Goal: Register for event/course

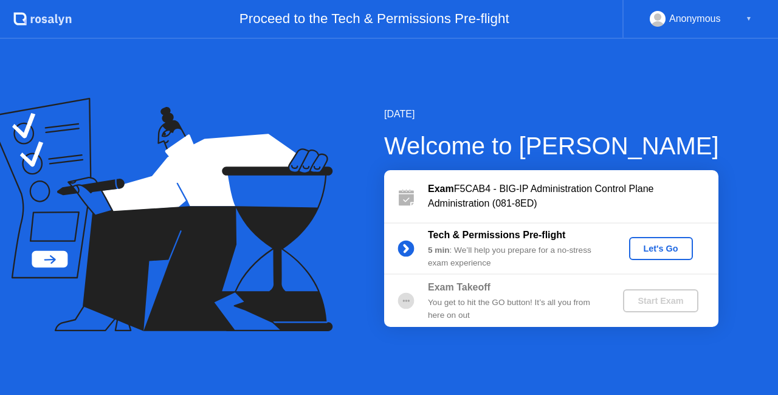
click at [652, 248] on div "Let's Go" at bounding box center [661, 249] width 54 height 10
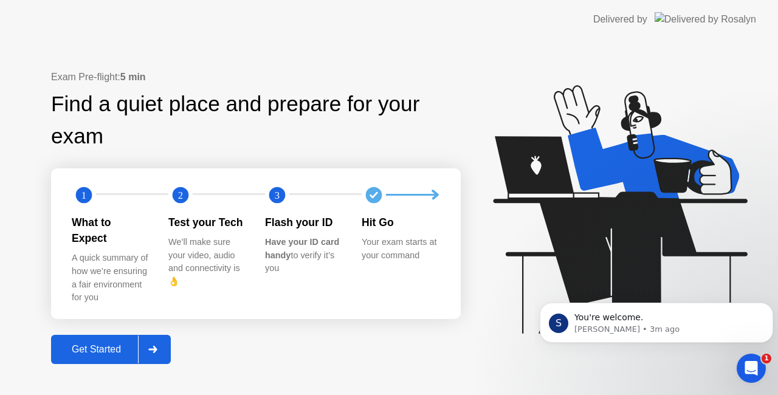
click at [108, 344] on div "Get Started" at bounding box center [96, 349] width 83 height 11
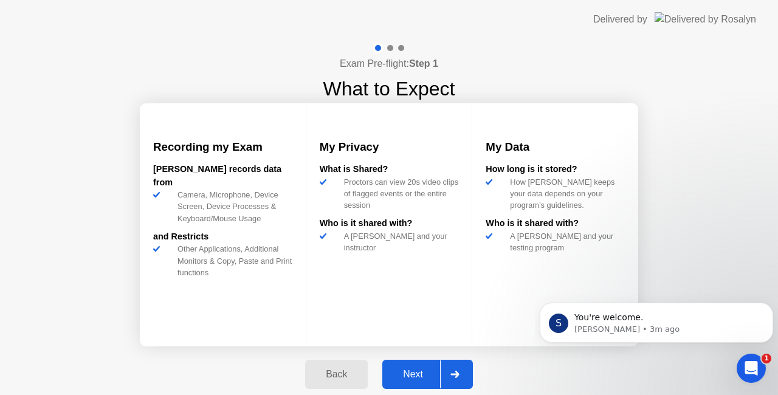
click at [417, 369] on div "Next" at bounding box center [413, 374] width 54 height 11
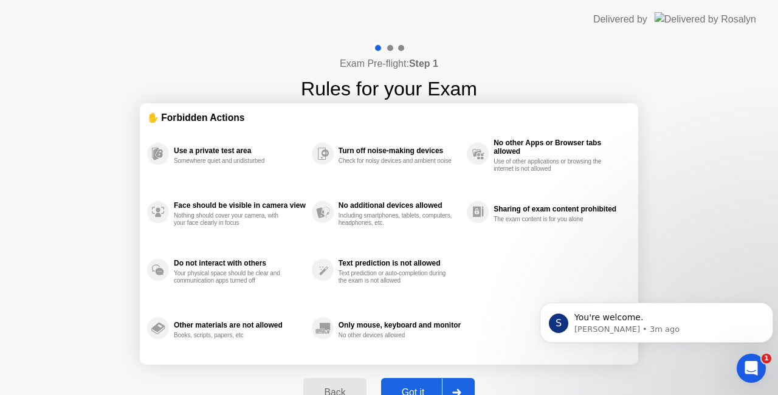
click at [421, 385] on button "Got it" at bounding box center [428, 392] width 94 height 29
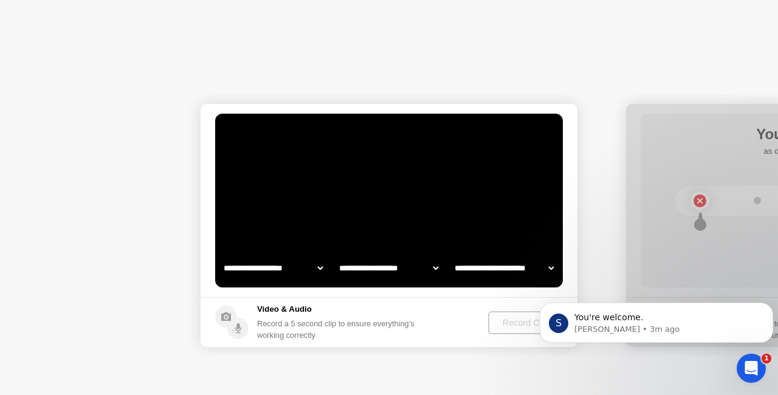
select select "**********"
select select "*******"
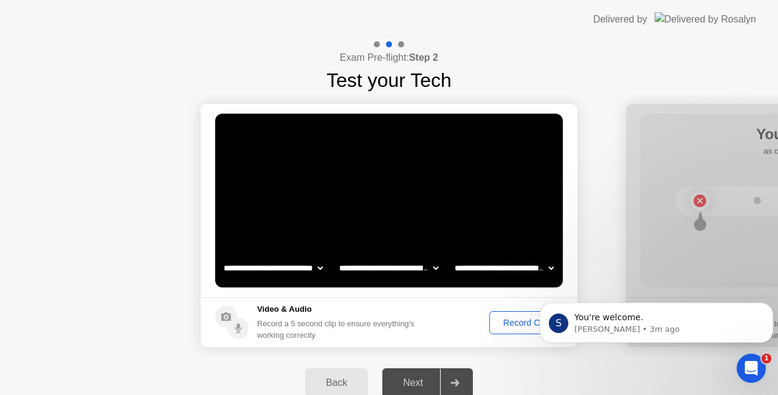
click at [519, 324] on div "Record Clip" at bounding box center [525, 323] width 65 height 10
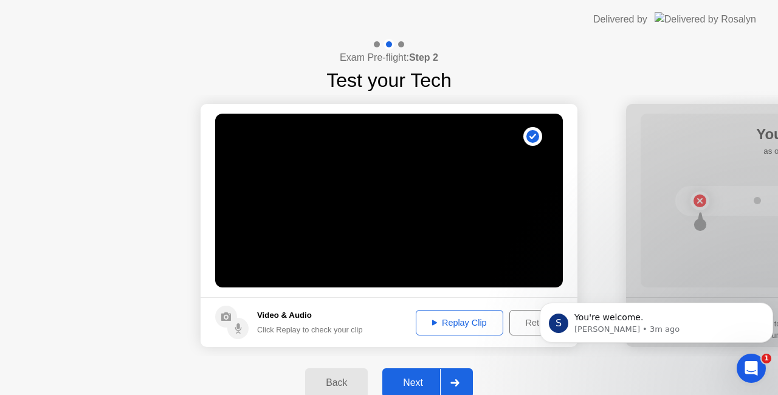
click at [414, 377] on div "Next" at bounding box center [413, 382] width 54 height 11
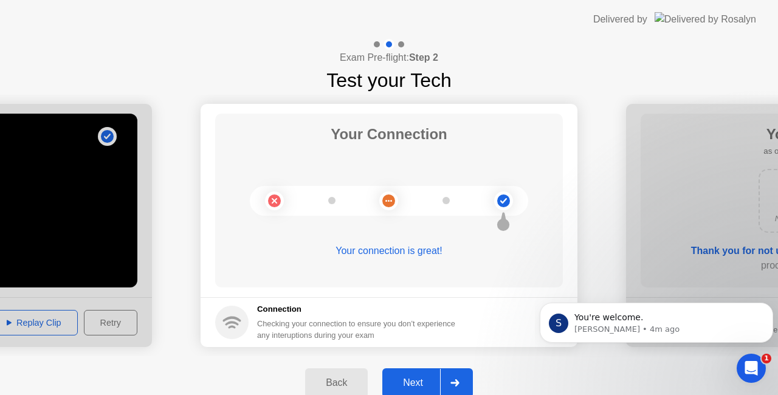
click at [423, 378] on div "Next" at bounding box center [413, 382] width 54 height 11
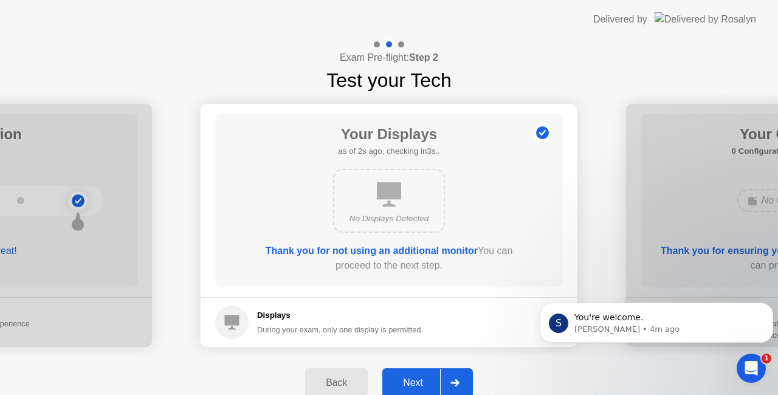
click at [423, 378] on div "Next" at bounding box center [413, 382] width 54 height 11
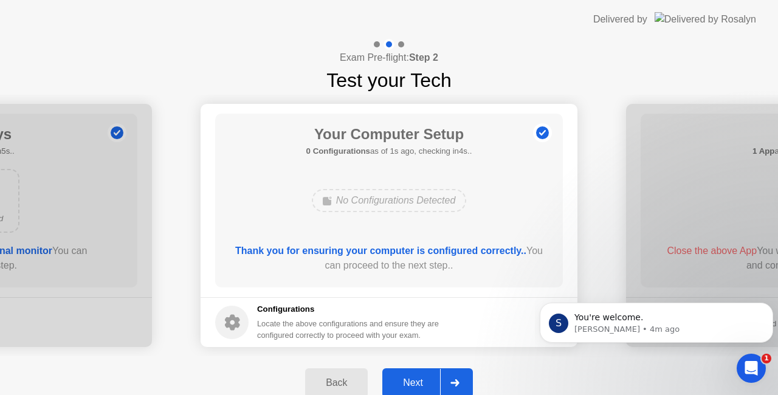
click at [423, 378] on div "Next" at bounding box center [413, 382] width 54 height 11
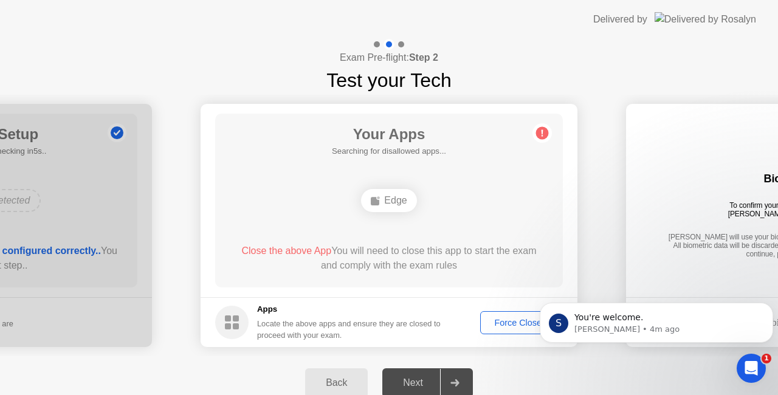
click at [497, 320] on div "Force Close..." at bounding box center [521, 323] width 74 height 10
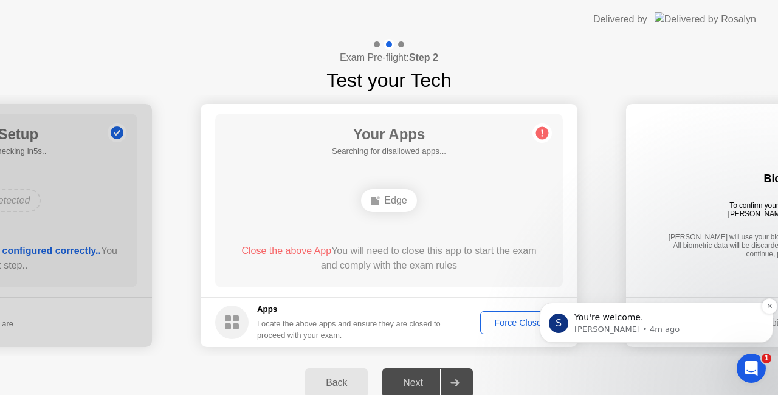
click at [632, 322] on span "You're welcome." at bounding box center [608, 317] width 69 height 10
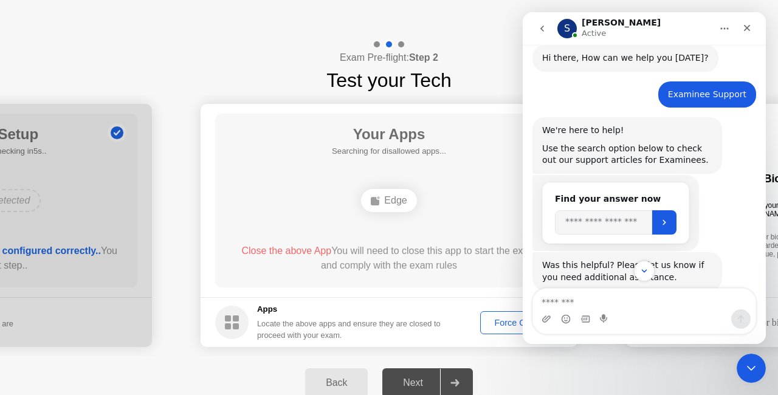
scroll to position [352, 0]
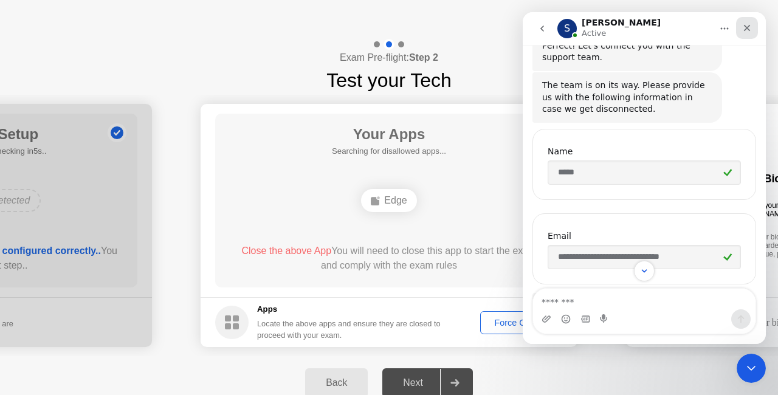
click at [744, 24] on icon "Close" at bounding box center [747, 28] width 10 height 10
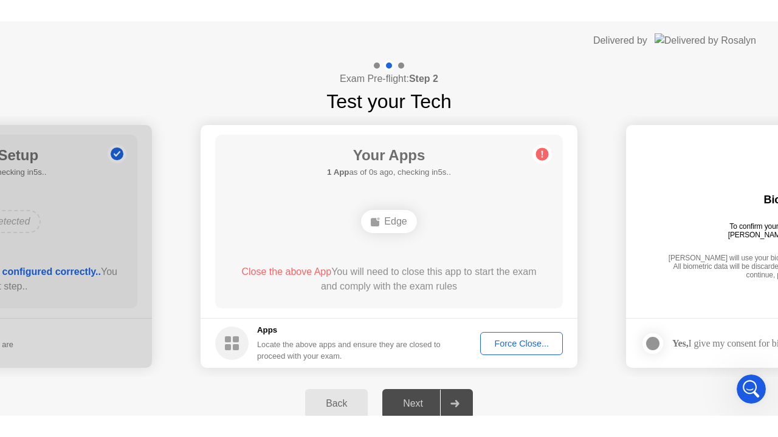
scroll to position [765, 0]
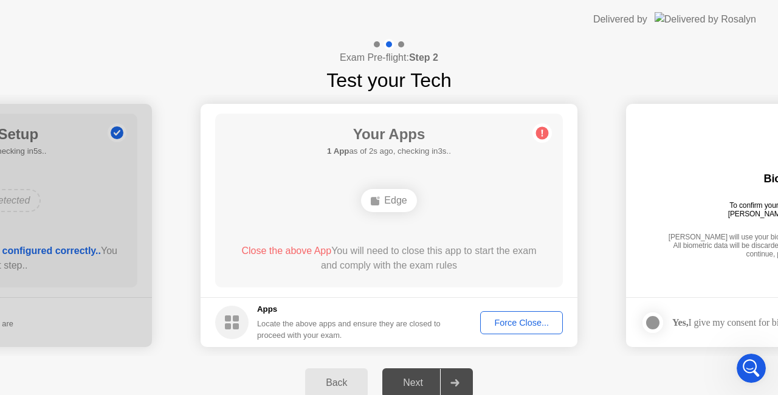
click at [521, 318] on div "Force Close..." at bounding box center [521, 323] width 74 height 10
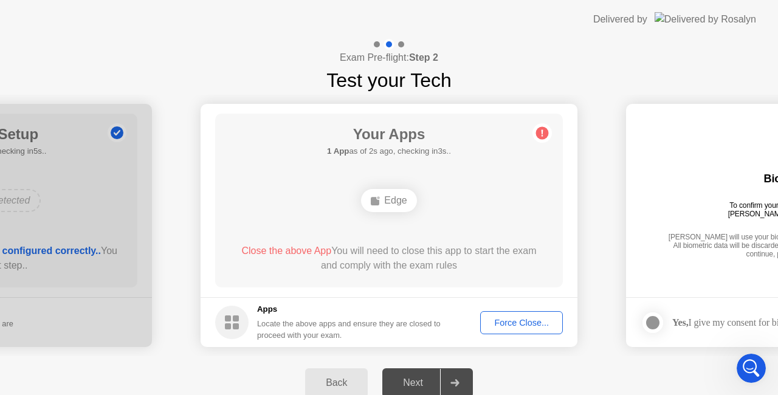
click at [518, 319] on div "Force Close..." at bounding box center [521, 323] width 74 height 10
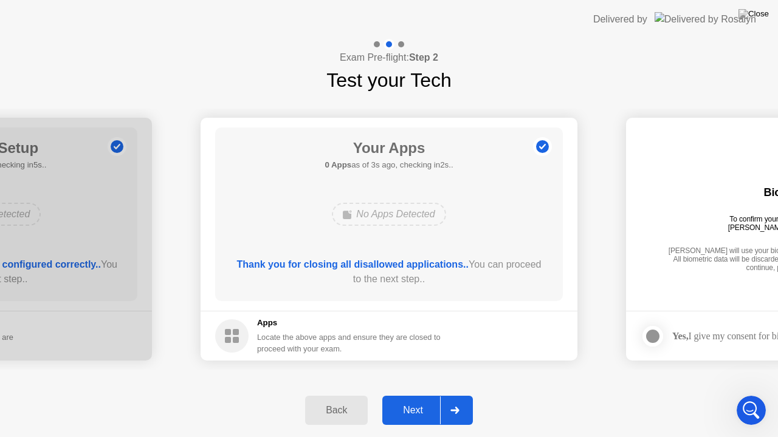
click at [417, 394] on div "Next" at bounding box center [413, 410] width 54 height 11
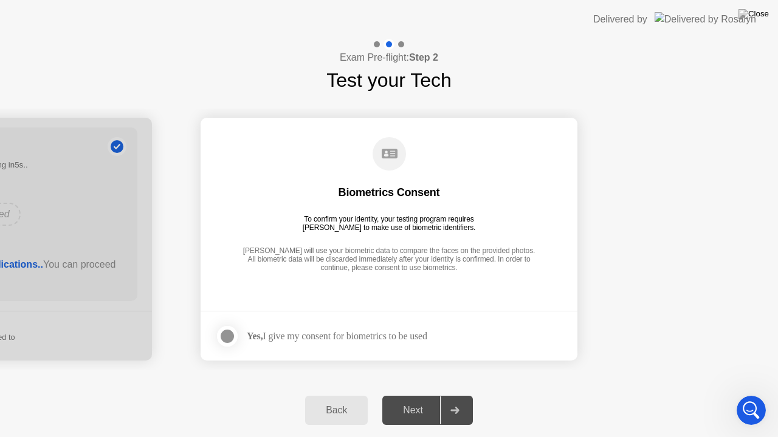
click at [267, 334] on div "Yes, I give my consent for biometrics to be used" at bounding box center [337, 336] width 180 height 12
click at [227, 336] on div at bounding box center [227, 336] width 15 height 15
click at [423, 394] on div "Next" at bounding box center [413, 410] width 54 height 11
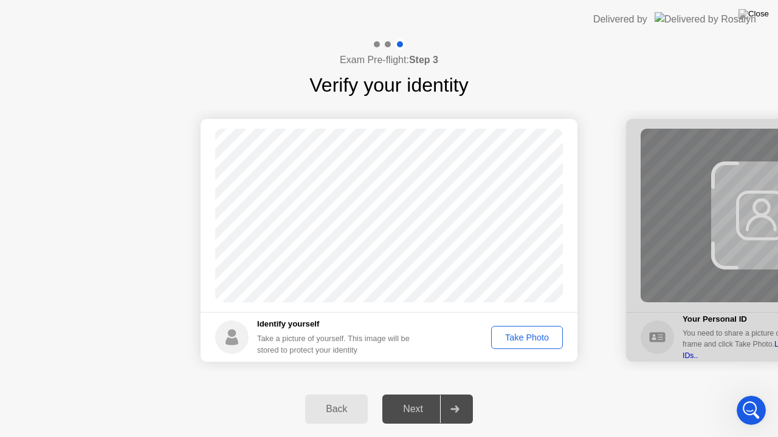
click at [519, 340] on div "Take Photo" at bounding box center [526, 338] width 63 height 10
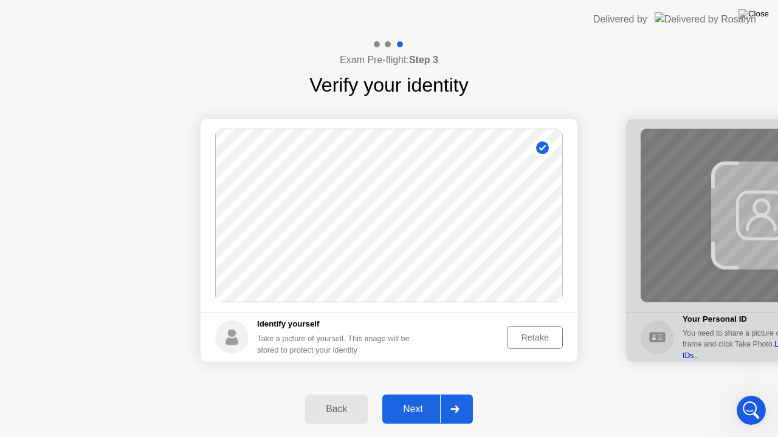
click at [419, 394] on div "Next" at bounding box center [413, 409] width 54 height 11
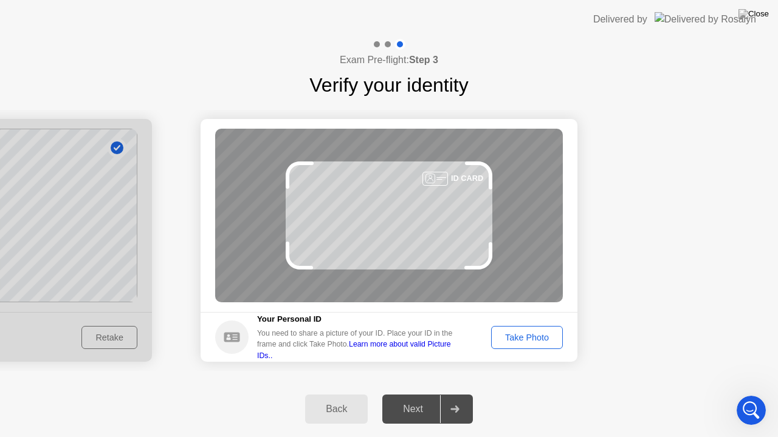
click at [543, 338] on div "Take Photo" at bounding box center [526, 338] width 63 height 10
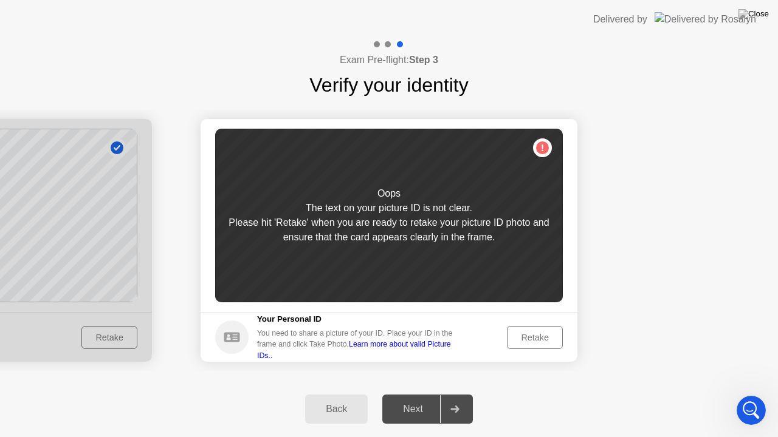
click at [532, 335] on div "Retake" at bounding box center [534, 338] width 47 height 10
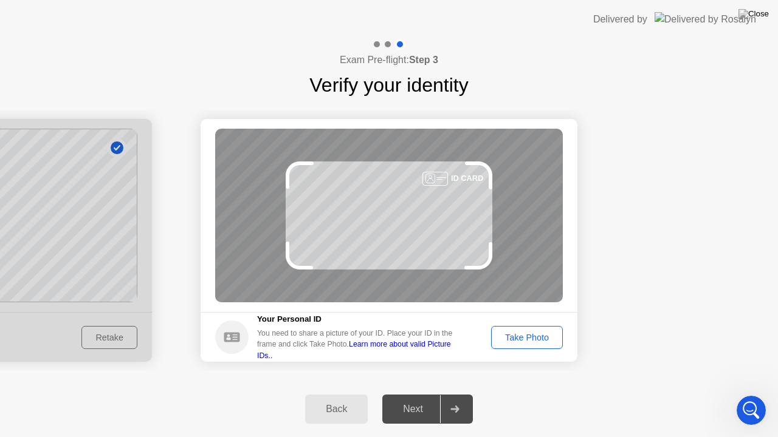
click at [532, 335] on div "Take Photo" at bounding box center [526, 338] width 63 height 10
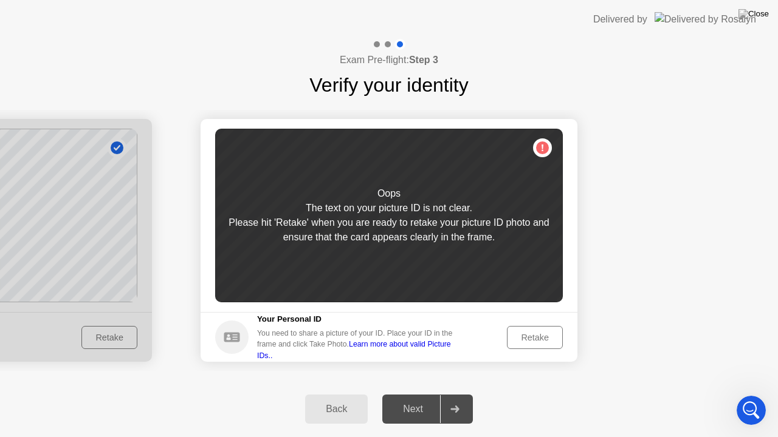
click at [532, 335] on div "Retake" at bounding box center [534, 338] width 47 height 10
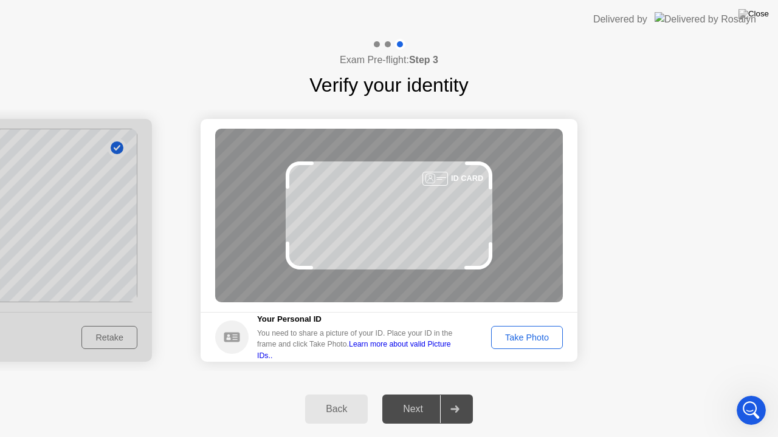
click at [532, 335] on div "Take Photo" at bounding box center [526, 338] width 63 height 10
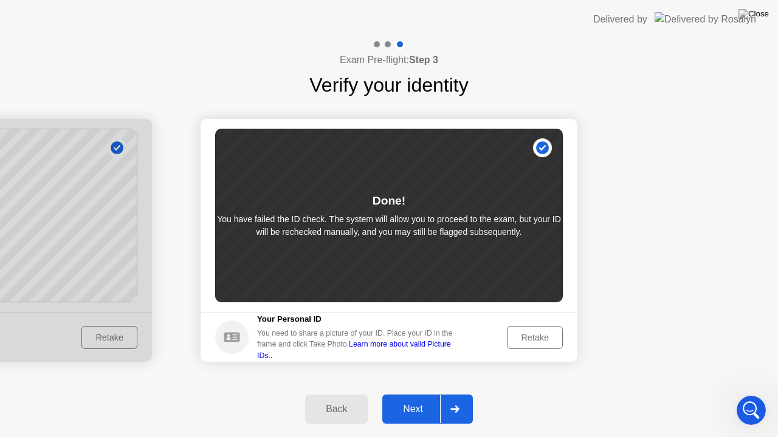
click at [418, 394] on div "Next" at bounding box center [413, 409] width 54 height 11
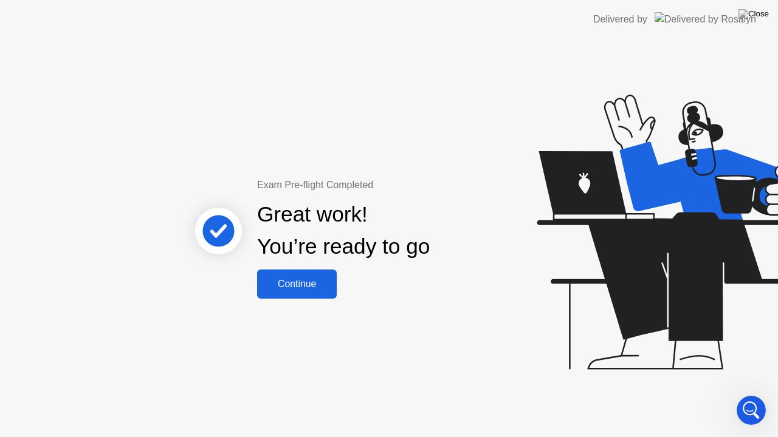
click at [301, 285] on div "Continue" at bounding box center [297, 284] width 72 height 11
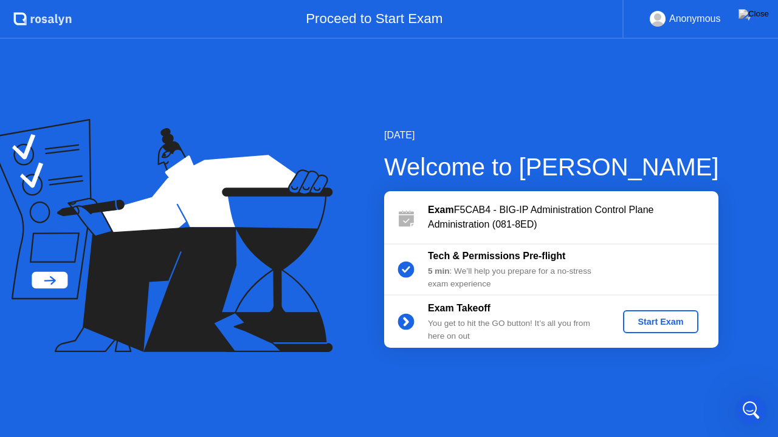
click at [665, 323] on div "Start Exam" at bounding box center [660, 322] width 65 height 10
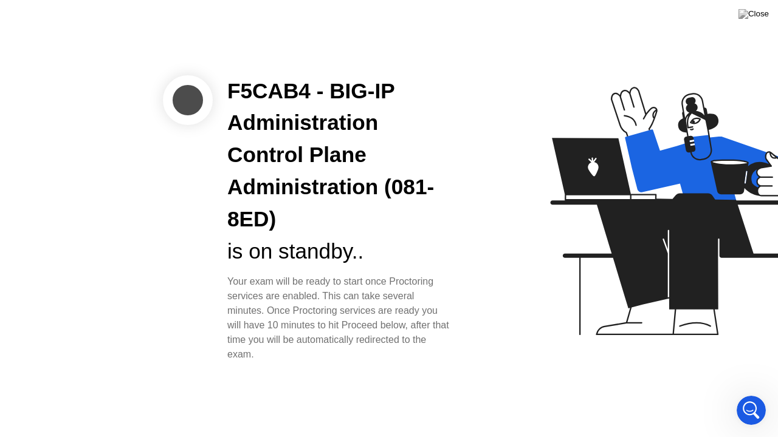
click at [294, 292] on div "Your exam will be ready to start once Proctoring services are enabled. This can…" at bounding box center [339, 318] width 225 height 87
drag, startPoint x: 270, startPoint y: 284, endPoint x: 366, endPoint y: 312, distance: 100.0
click at [366, 312] on div "Your exam will be ready to start once Proctoring services are enabled. This can…" at bounding box center [339, 318] width 225 height 87
click at [378, 313] on div "Your exam will be ready to start once Proctoring services are enabled. This can…" at bounding box center [339, 318] width 225 height 87
click at [756, 394] on div "Open Intercom Messenger" at bounding box center [749, 409] width 40 height 40
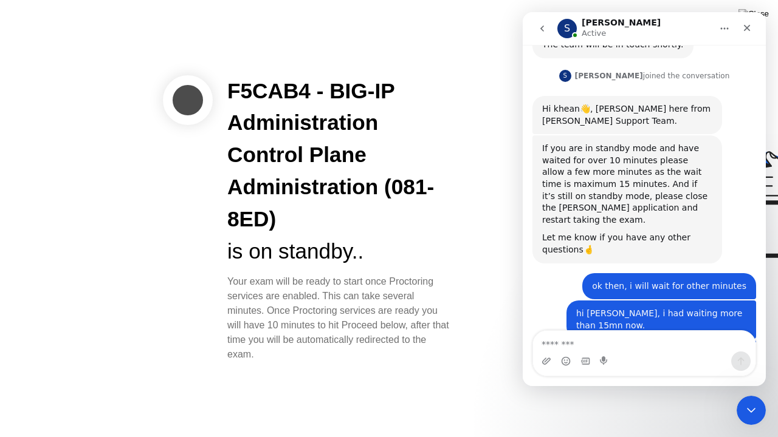
scroll to position [909, 0]
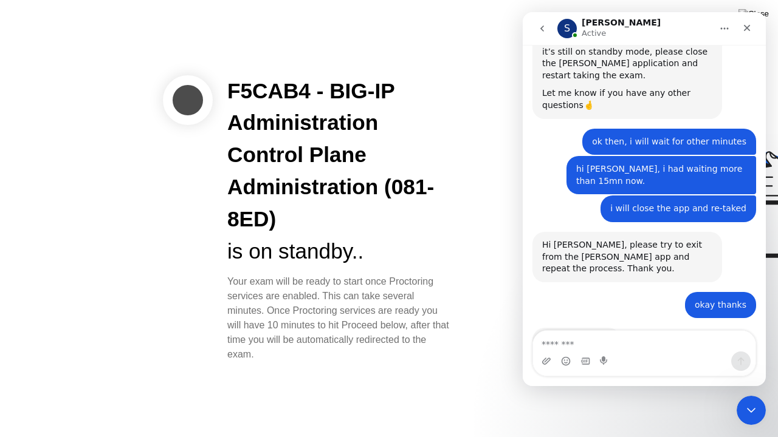
click at [441, 228] on div "F5CAB4 - BIG-IP Administration Control Plane Administration (081-8ED)" at bounding box center [339, 155] width 225 height 160
click at [749, 27] on icon "Close" at bounding box center [747, 28] width 10 height 10
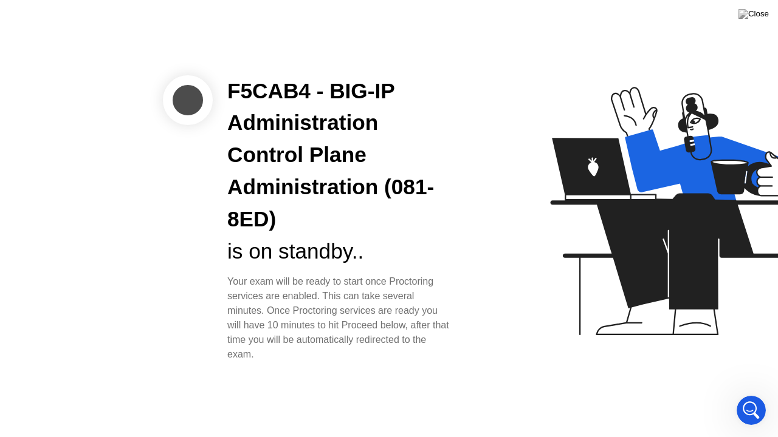
click at [380, 262] on div "is on standby.." at bounding box center [339, 252] width 225 height 32
drag, startPoint x: 282, startPoint y: 118, endPoint x: 398, endPoint y: 293, distance: 209.4
click at [398, 293] on div "F5CAB4 - BIG-IP Administration Control Plane Administration (081-8ED) is on sta…" at bounding box center [340, 218] width 254 height 287
click at [386, 324] on div "Your exam will be ready to start once Proctoring services are enabled. This can…" at bounding box center [339, 318] width 225 height 87
click at [180, 98] on div at bounding box center [188, 100] width 50 height 50
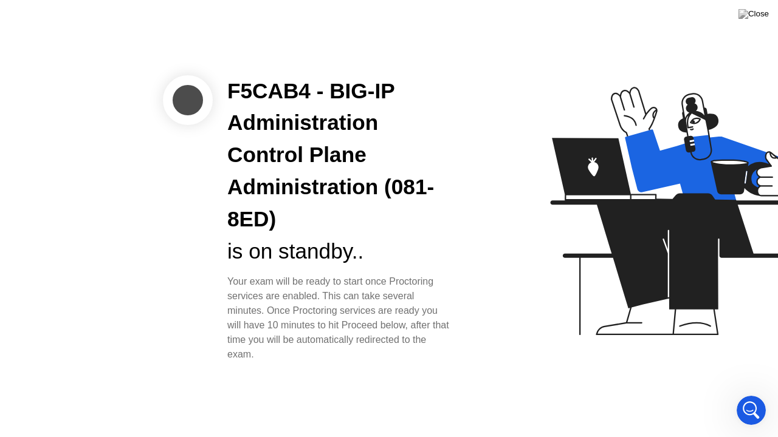
drag, startPoint x: 315, startPoint y: 159, endPoint x: 387, endPoint y: 293, distance: 151.7
click at [387, 293] on div "F5CAB4 - BIG-IP Administration Control Plane Administration (081-8ED) is on sta…" at bounding box center [340, 218] width 254 height 287
click at [384, 300] on div "Your exam will be ready to start once Proctoring services are enabled. This can…" at bounding box center [339, 318] width 225 height 87
click at [747, 394] on icon "Open Intercom Messenger" at bounding box center [749, 409] width 20 height 20
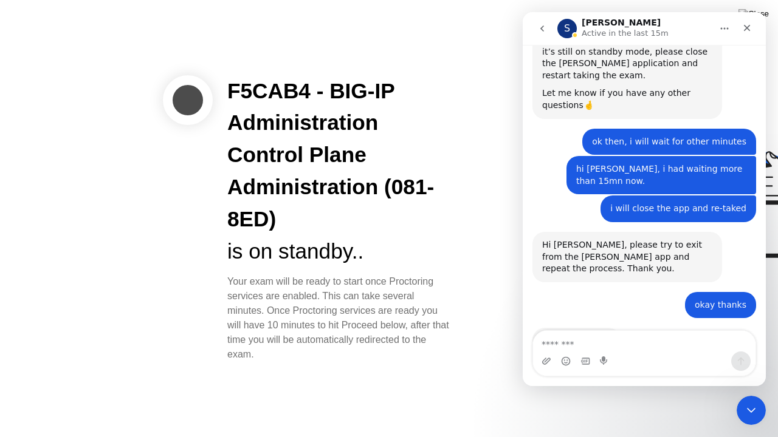
drag, startPoint x: 309, startPoint y: 253, endPoint x: 349, endPoint y: 322, distance: 80.0
click at [353, 305] on div "F5CAB4 - BIG-IP Administration Control Plane Administration (081-8ED) is on sta…" at bounding box center [340, 218] width 254 height 287
click at [349, 323] on div "Your exam will be ready to start once Proctoring services are enabled. This can…" at bounding box center [339, 318] width 225 height 87
click at [542, 29] on icon "go back" at bounding box center [542, 29] width 10 height 10
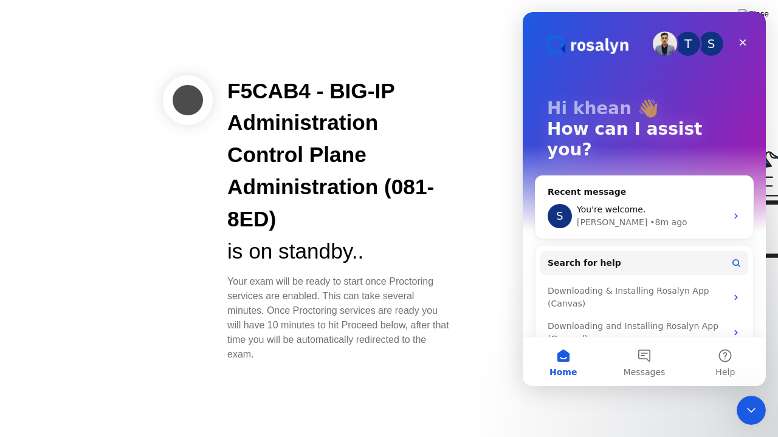
scroll to position [48, 0]
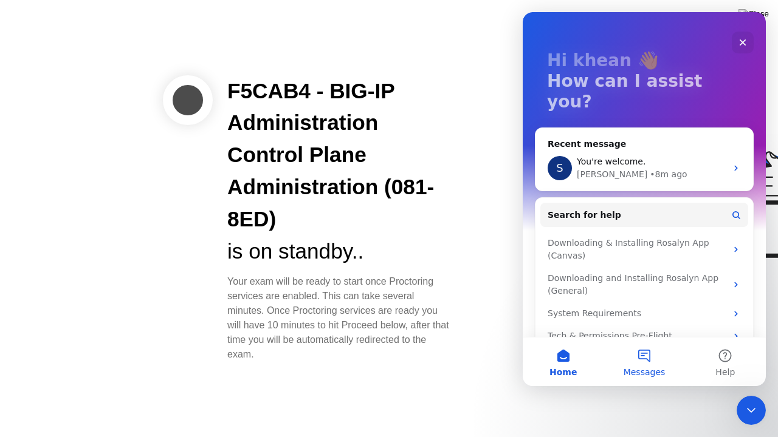
click at [658, 366] on button "Messages" at bounding box center [643, 362] width 81 height 49
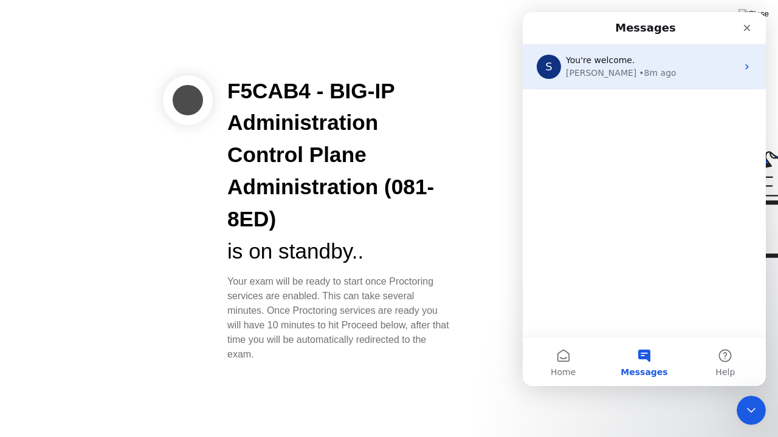
click at [660, 71] on div "[PERSON_NAME] • 8m ago" at bounding box center [651, 73] width 171 height 13
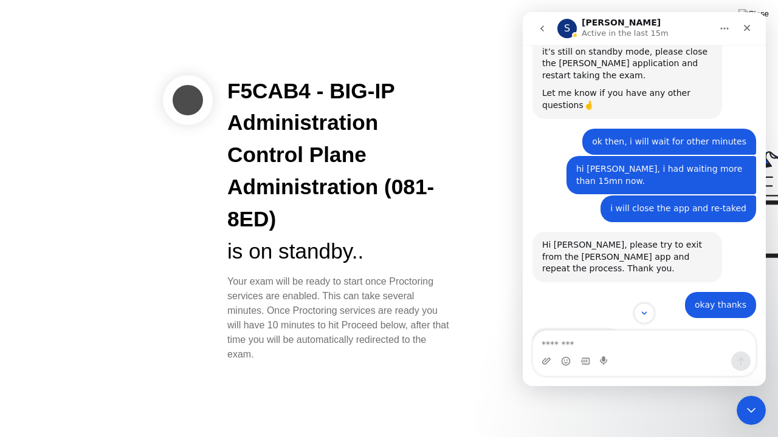
scroll to position [909, 0]
drag, startPoint x: 285, startPoint y: 255, endPoint x: 392, endPoint y: 261, distance: 107.7
click at [392, 261] on div "is on standby.." at bounding box center [339, 252] width 225 height 32
click at [422, 338] on div "Your exam will be ready to start once Proctoring services are enabled. This can…" at bounding box center [339, 318] width 225 height 87
drag, startPoint x: 323, startPoint y: 331, endPoint x: 375, endPoint y: 328, distance: 52.9
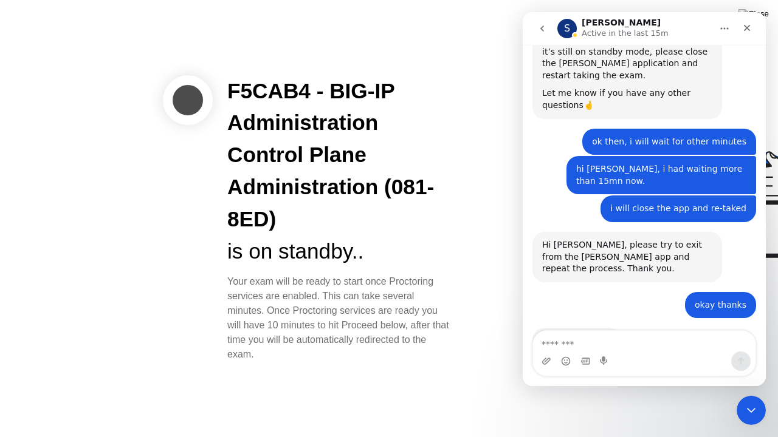
click at [375, 328] on div "Your exam will be ready to start once Proctoring services are enabled. This can…" at bounding box center [339, 318] width 225 height 87
click at [313, 279] on div "Your exam will be ready to start once Proctoring services are enabled. This can…" at bounding box center [339, 318] width 225 height 87
click at [744, 29] on icon "Close" at bounding box center [747, 28] width 10 height 10
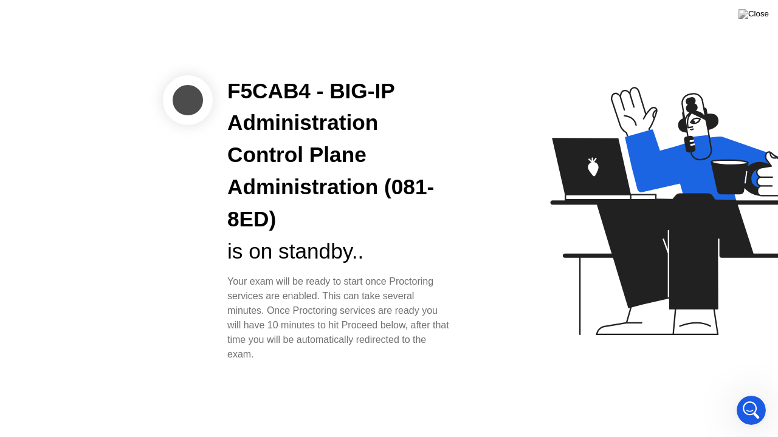
drag, startPoint x: 339, startPoint y: 307, endPoint x: 399, endPoint y: 323, distance: 62.2
click at [399, 323] on div "Your exam will be ready to start once Proctoring services are enabled. This can…" at bounding box center [339, 318] width 225 height 87
click at [430, 331] on div "Your exam will be ready to start once Proctoring services are enabled. This can…" at bounding box center [339, 318] width 225 height 87
click at [762, 7] on button at bounding box center [753, 14] width 36 height 16
